Goal: Information Seeking & Learning: Learn about a topic

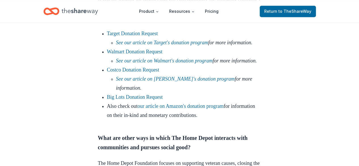
scroll to position [426, 0]
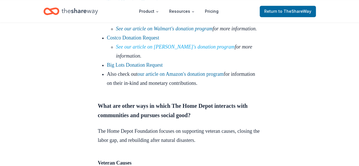
click at [194, 50] on link "See our article on [PERSON_NAME]'s donation program" at bounding box center [175, 47] width 119 height 6
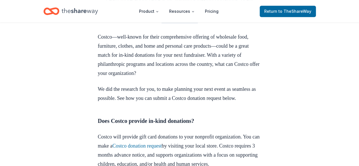
scroll to position [199, 0]
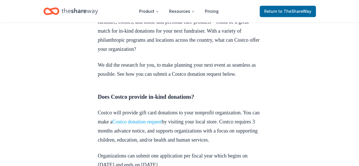
click at [162, 125] on link "Costco donation request" at bounding box center [136, 122] width 49 height 6
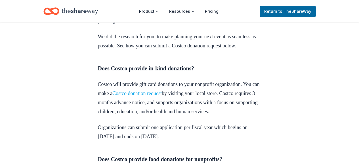
scroll to position [256, 0]
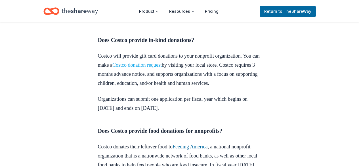
click at [162, 68] on link "Costco donation request" at bounding box center [136, 65] width 49 height 6
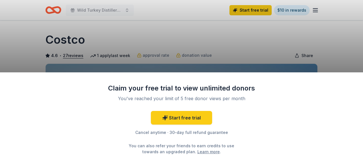
click at [144, 42] on div "Claim your free trial to view unlimited donors You've reached your limit of 5 f…" at bounding box center [181, 83] width 363 height 166
click at [163, 1] on div "Claim your free trial to view unlimited donors You've reached your limit of 5 f…" at bounding box center [181, 83] width 363 height 166
